Goal: Task Accomplishment & Management: Manage account settings

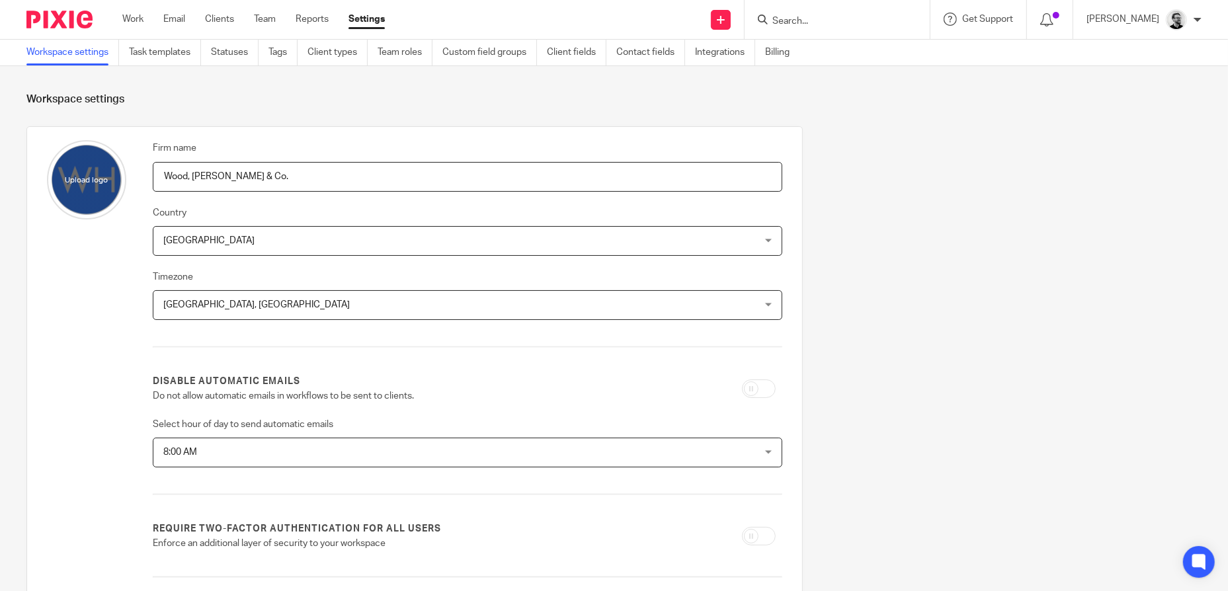
click at [830, 17] on input "Search" at bounding box center [830, 22] width 119 height 12
click at [169, 51] on link "Task templates" at bounding box center [165, 53] width 72 height 26
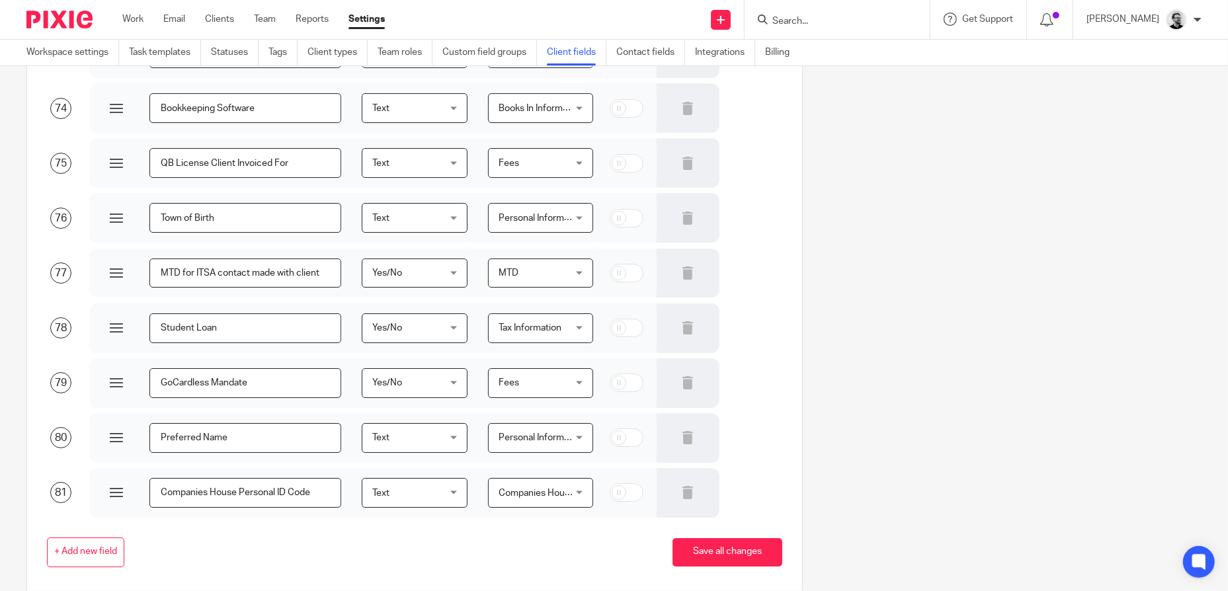
scroll to position [4153, 0]
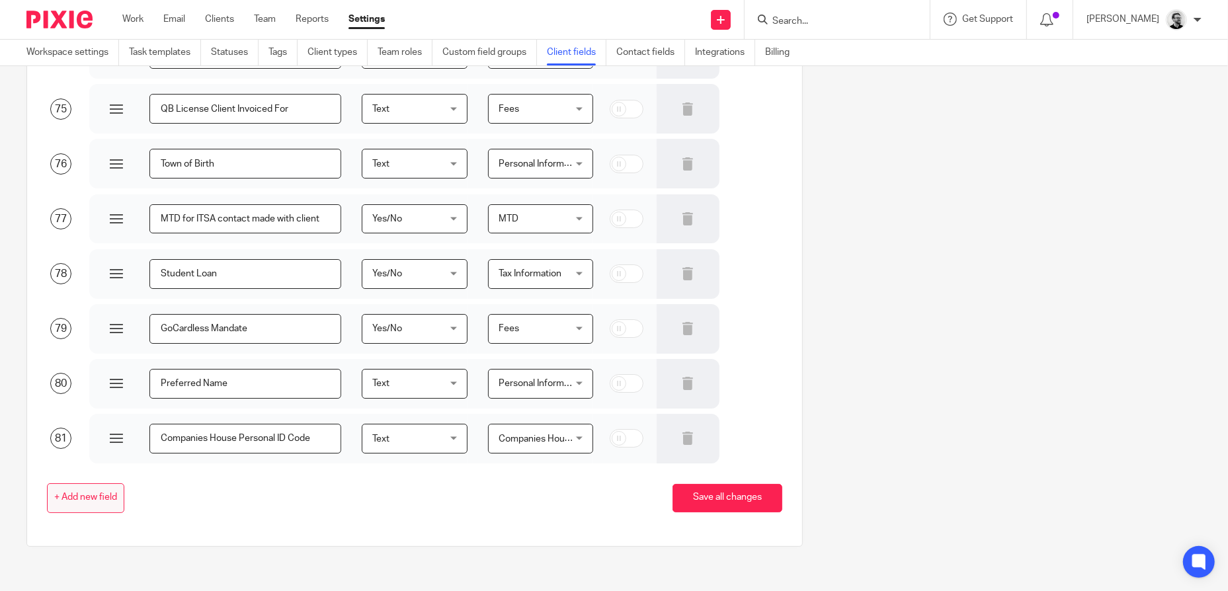
click at [85, 495] on span "+ Add new field" at bounding box center [85, 497] width 63 height 11
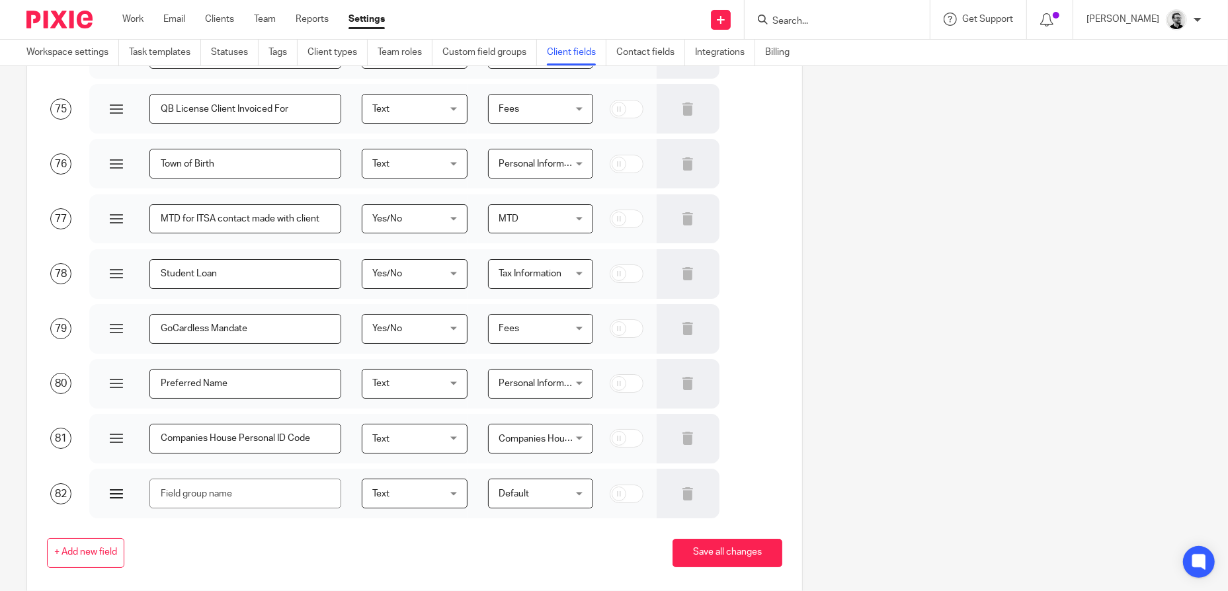
click at [255, 494] on input "text" at bounding box center [245, 494] width 192 height 30
type input "P"
type input "Active Proposal in Socket"
click at [545, 488] on span "Default" at bounding box center [535, 493] width 75 height 28
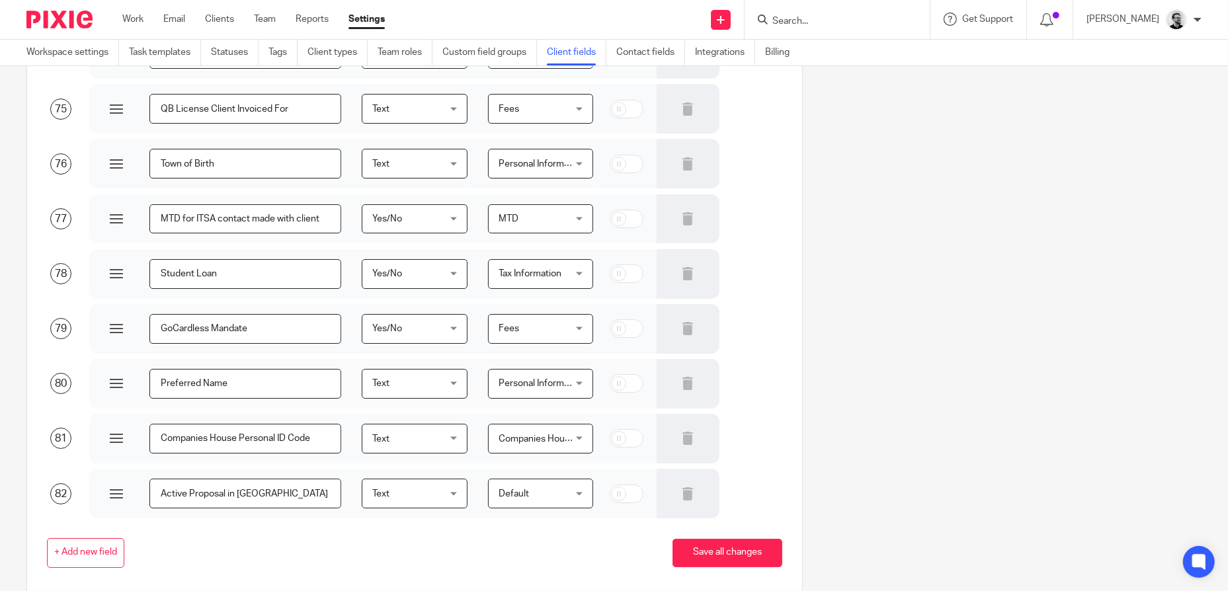
click at [551, 489] on span "Default" at bounding box center [535, 493] width 75 height 28
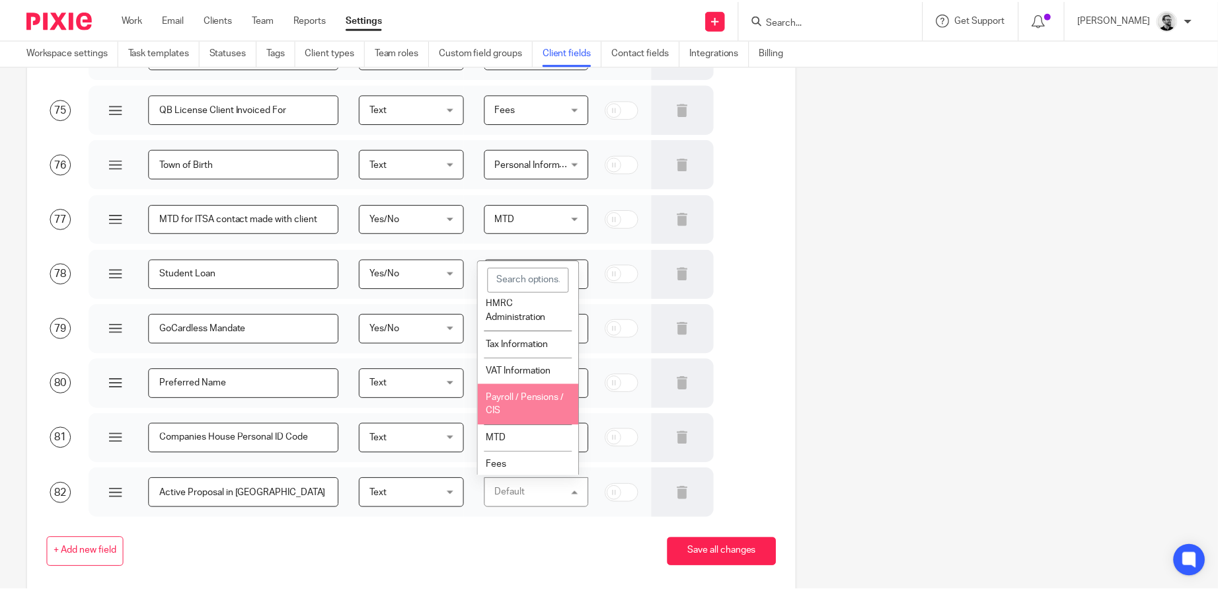
scroll to position [373, 0]
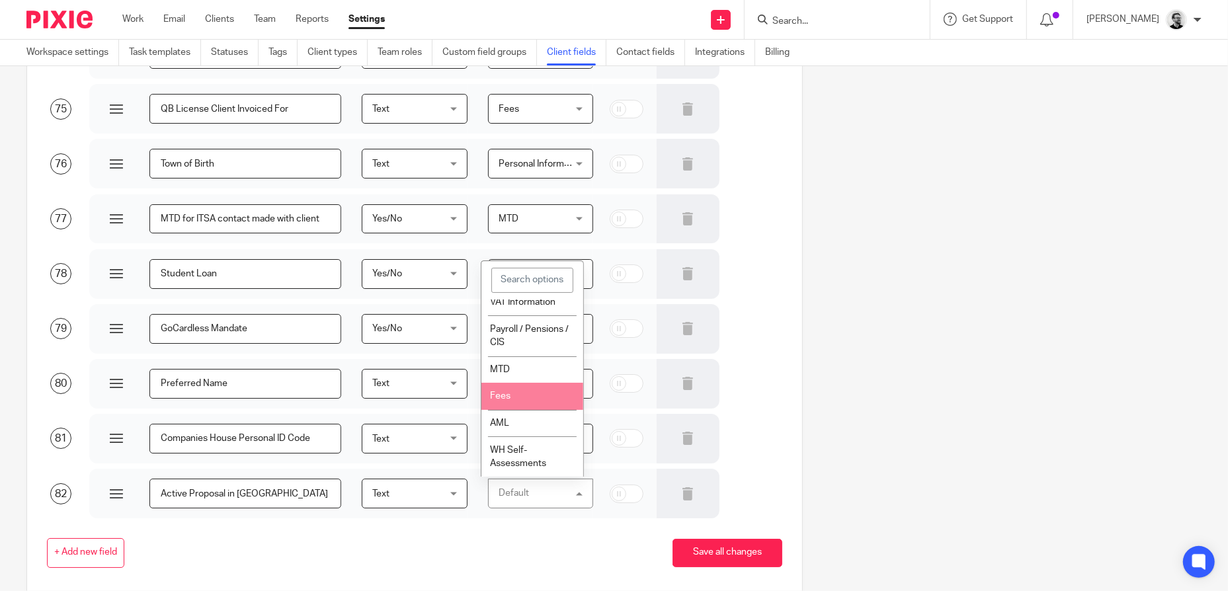
click at [531, 391] on li "Fees" at bounding box center [532, 396] width 102 height 27
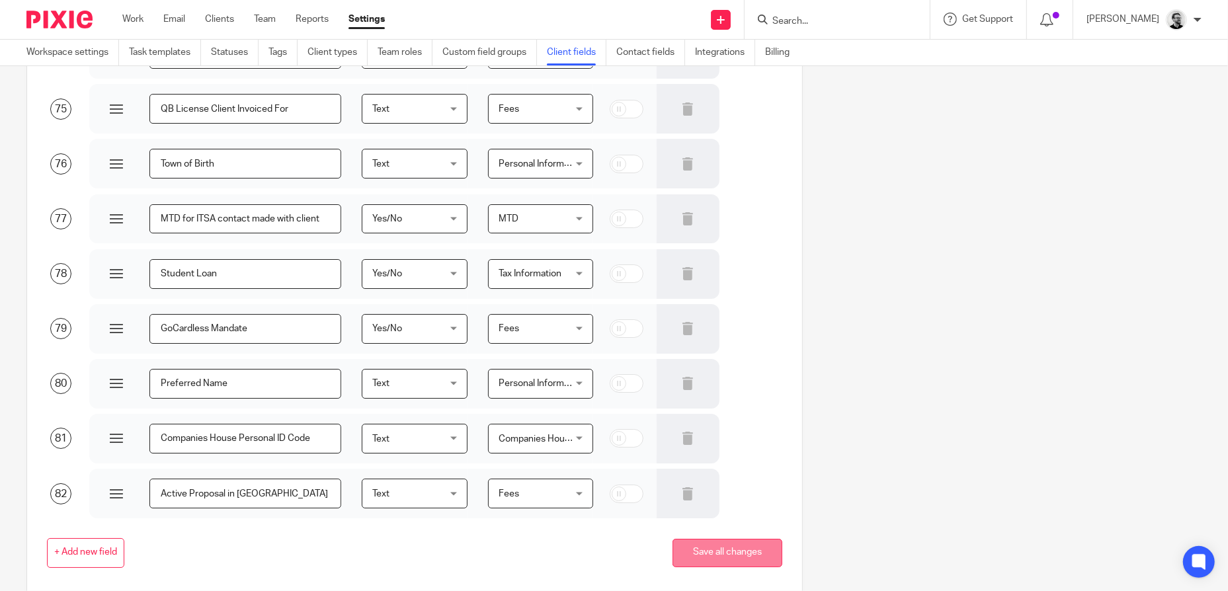
click at [742, 549] on button "Save all changes" at bounding box center [727, 553] width 110 height 28
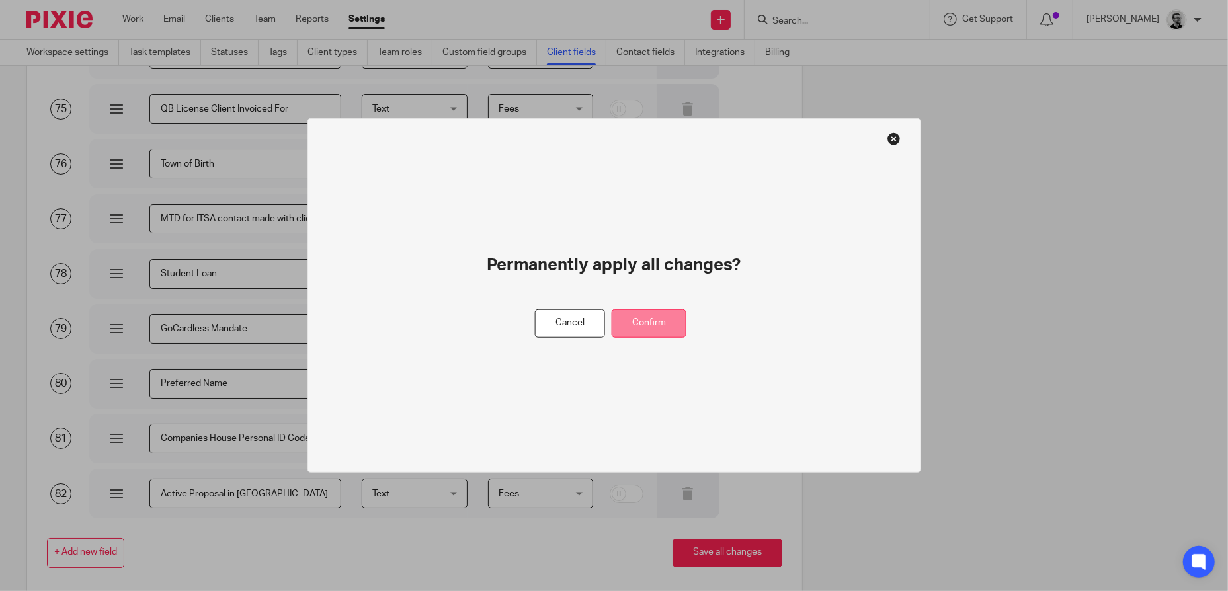
click at [664, 318] on button "Confirm" at bounding box center [648, 323] width 75 height 28
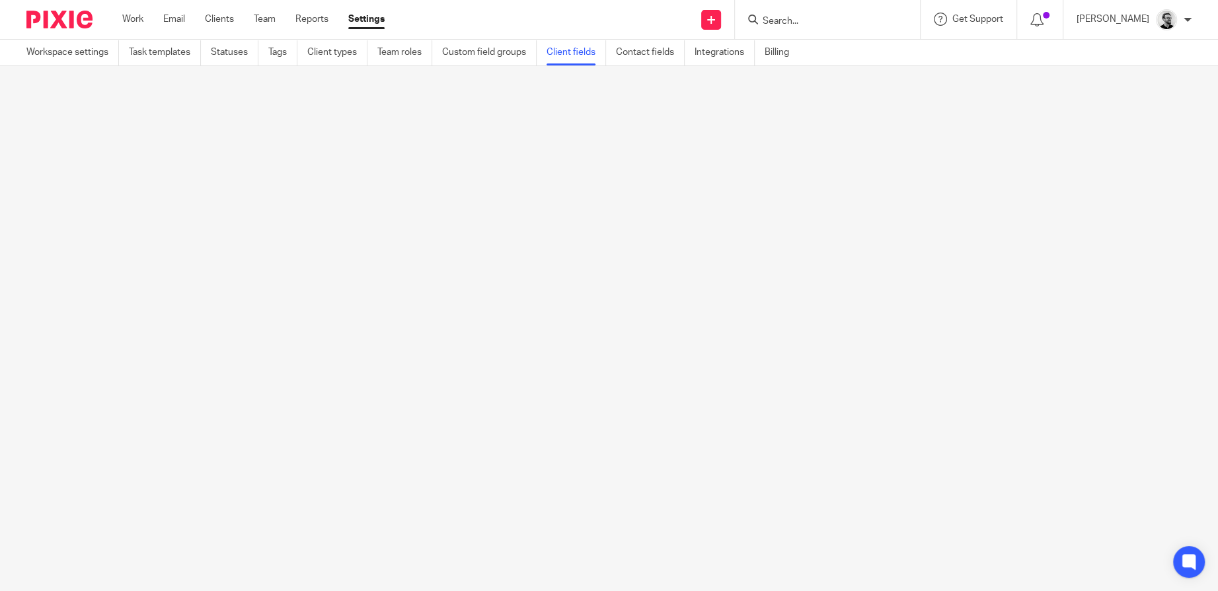
scroll to position [0, 0]
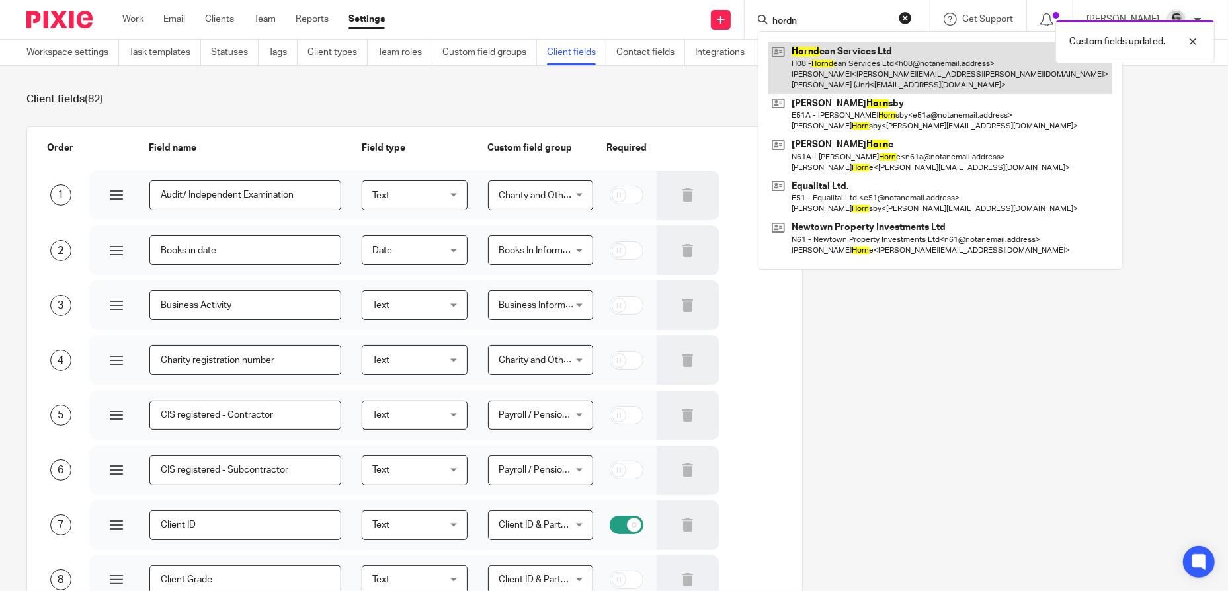
type input "hordn"
click at [957, 73] on link at bounding box center [940, 68] width 344 height 52
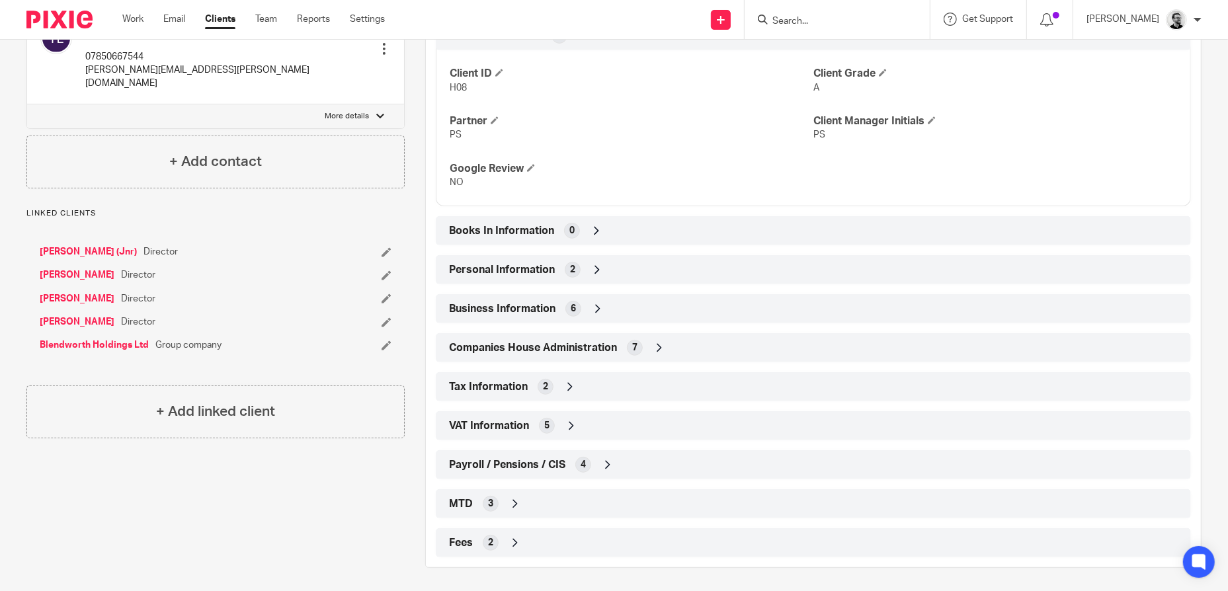
scroll to position [500, 0]
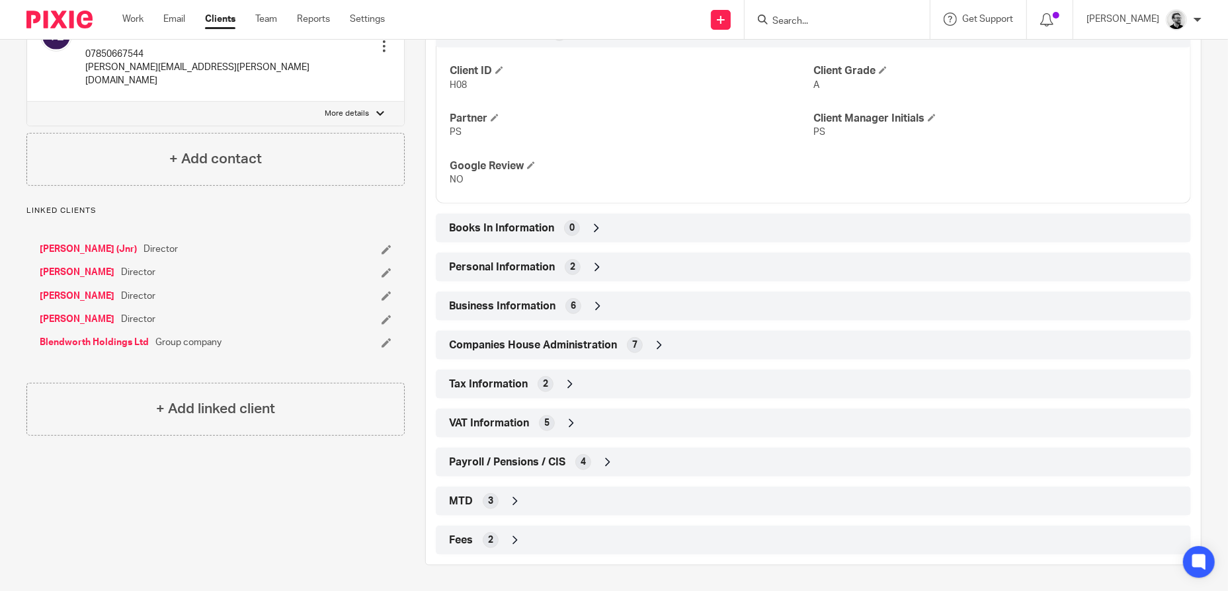
click at [590, 272] on icon at bounding box center [596, 266] width 13 height 13
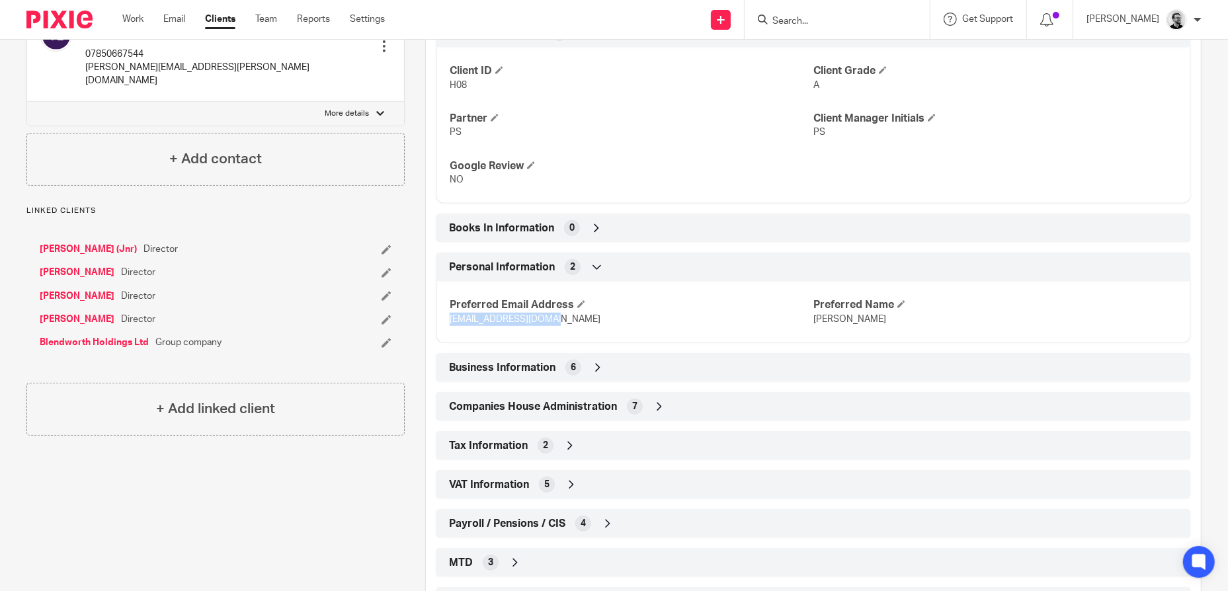
drag, startPoint x: 569, startPoint y: 324, endPoint x: 446, endPoint y: 328, distance: 123.0
click at [446, 328] on div "Preferred Email Address [EMAIL_ADDRESS][DOMAIN_NAME] Preferred Name [PERSON_NAM…" at bounding box center [813, 307] width 755 height 71
copy span "[EMAIL_ADDRESS][DOMAIN_NAME]"
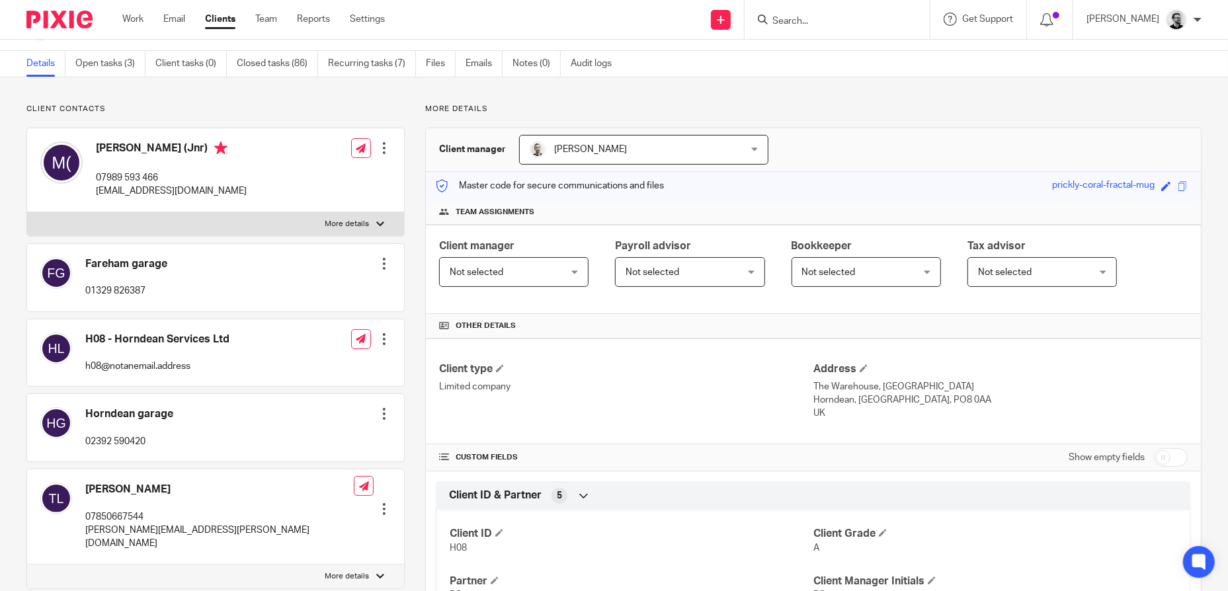
scroll to position [0, 0]
